Goal: Task Accomplishment & Management: Use online tool/utility

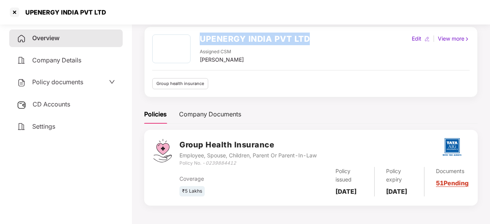
scroll to position [39, 0]
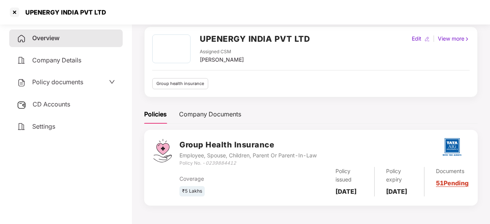
click at [39, 105] on span "CD Accounts" at bounding box center [52, 104] width 38 height 8
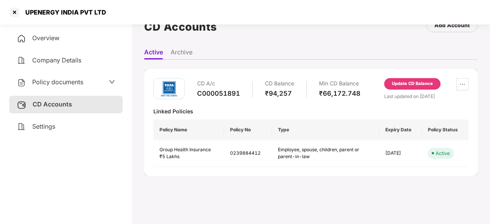
click at [291, 90] on div "₹94,257" at bounding box center [279, 93] width 29 height 8
click at [33, 13] on div "UPENERGY INDIA PVT LTD" at bounding box center [64, 12] width 86 height 8
copy div "UPENERGY"
click at [14, 13] on div at bounding box center [14, 12] width 12 height 12
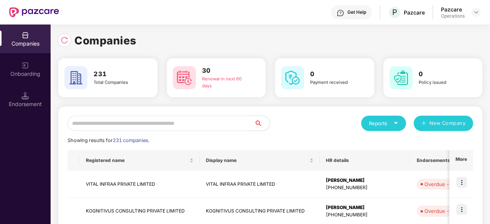
scroll to position [0, 0]
click at [115, 126] on input "text" at bounding box center [160, 123] width 187 height 15
paste input "********"
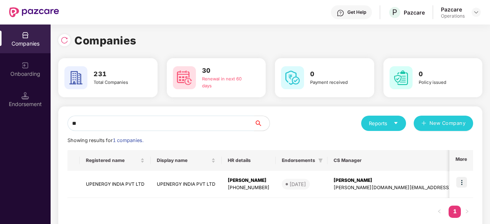
type input "*"
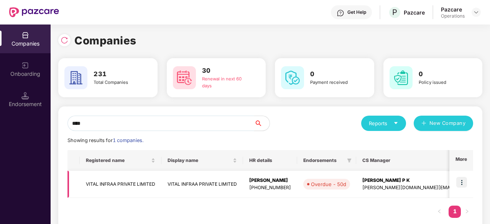
type input "****"
click at [462, 183] on img at bounding box center [461, 182] width 11 height 11
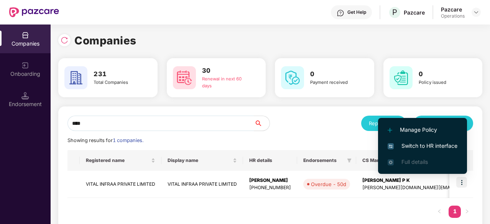
click at [416, 145] on span "Switch to HR interface" at bounding box center [423, 146] width 70 height 8
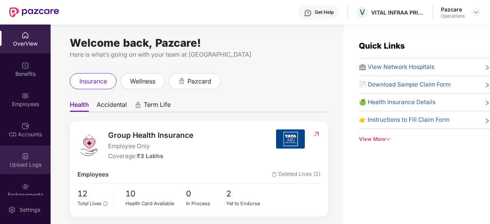
click at [31, 158] on div "Upload Logs" at bounding box center [25, 160] width 51 height 29
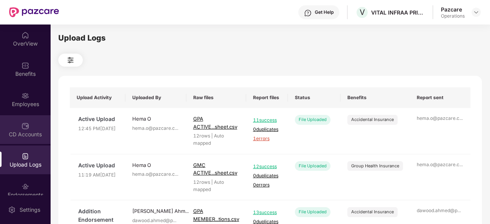
scroll to position [41, 0]
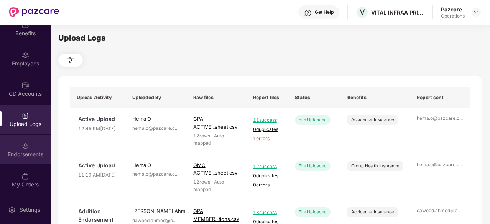
click at [21, 162] on div "Endorsements" at bounding box center [25, 149] width 51 height 29
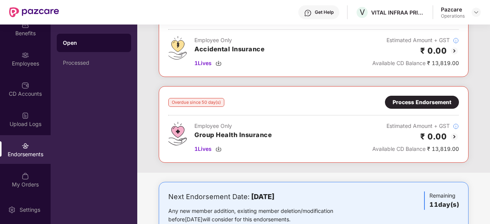
scroll to position [67, 0]
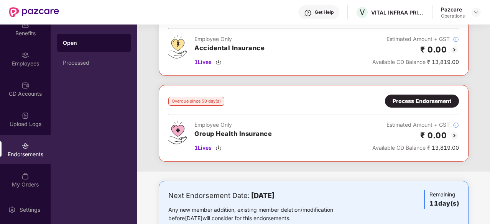
click at [409, 98] on div "Process Endorsement" at bounding box center [422, 101] width 59 height 8
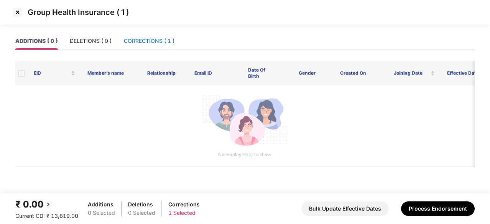
click at [154, 41] on div "CORRECTIONS ( 1 )" at bounding box center [149, 41] width 51 height 8
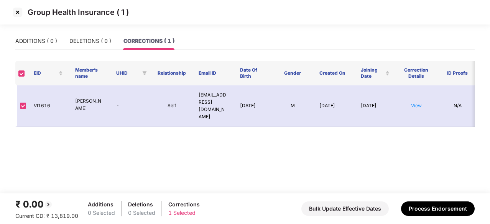
click at [15, 14] on img at bounding box center [18, 12] width 12 height 12
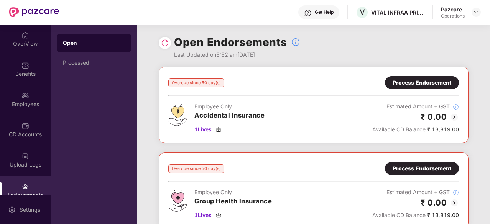
click at [410, 83] on div "Process Endorsement" at bounding box center [422, 83] width 59 height 8
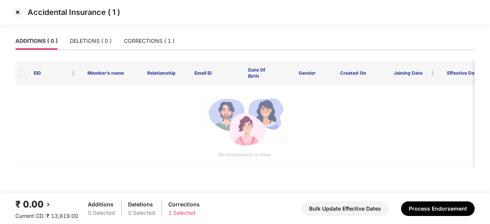
click at [18, 13] on img at bounding box center [18, 12] width 12 height 12
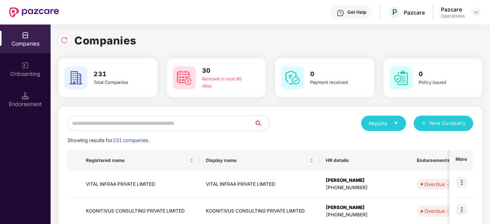
click at [216, 37] on div "Companies" at bounding box center [270, 40] width 424 height 17
click at [319, 24] on div "Get Help P Pazcare Pazcare Operations" at bounding box center [270, 12] width 422 height 25
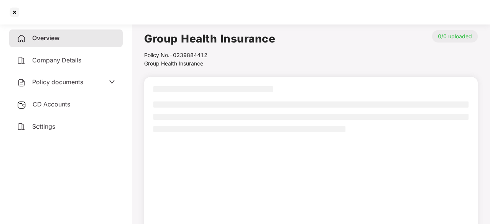
scroll to position [39, 0]
